Goal: Check status: Check status

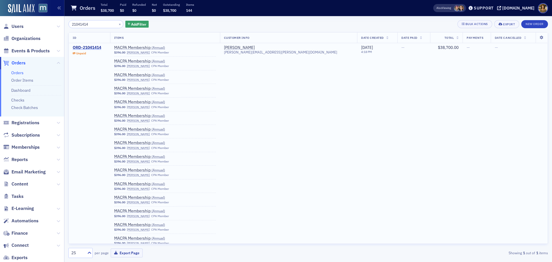
type input "21041414"
click at [95, 48] on div "ORD-21041414" at bounding box center [87, 47] width 28 height 5
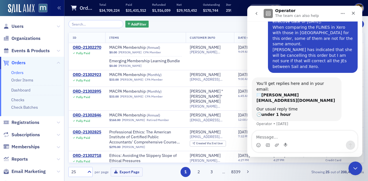
scroll to position [45, 0]
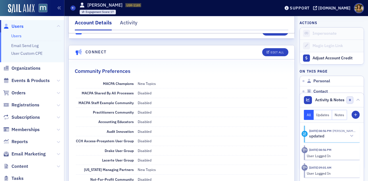
scroll to position [27, 0]
